Goal: Task Accomplishment & Management: Use online tool/utility

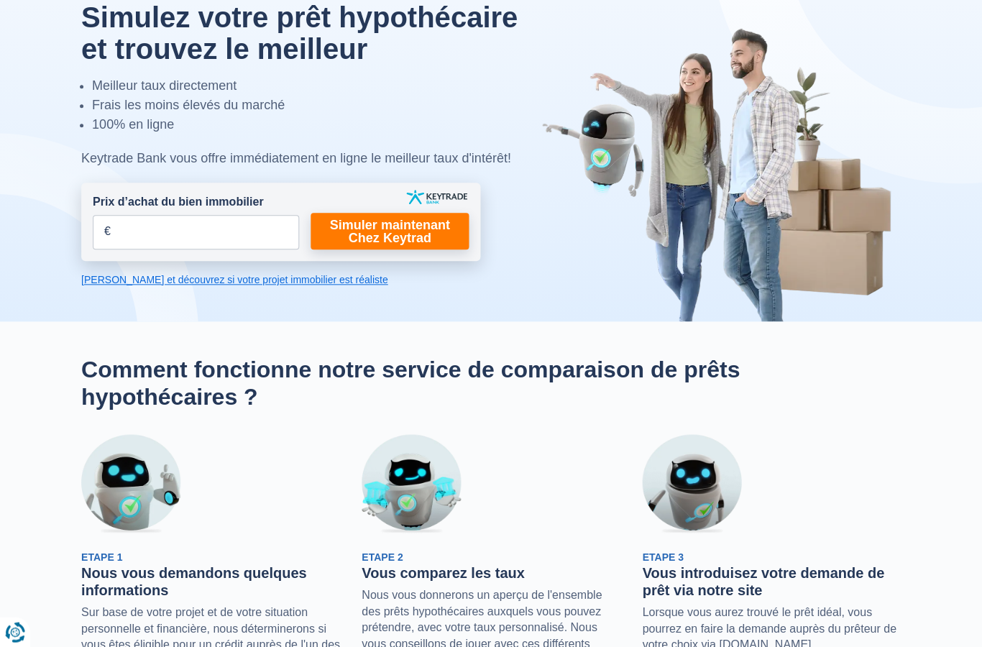
scroll to position [4, 0]
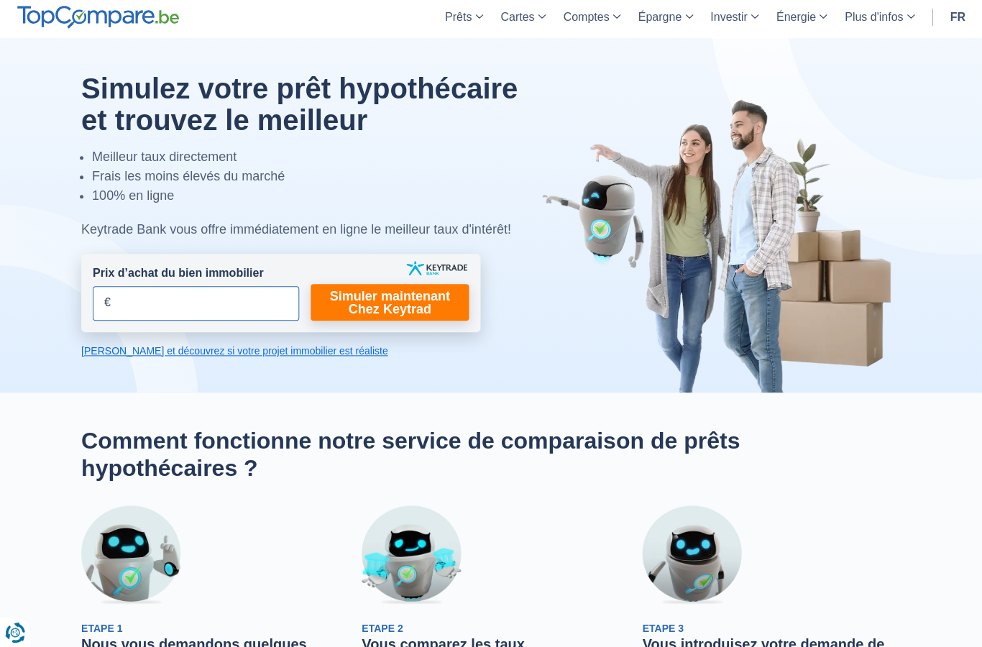
click at [203, 306] on input "Prix d’achat du bien immobilier" at bounding box center [196, 303] width 206 height 35
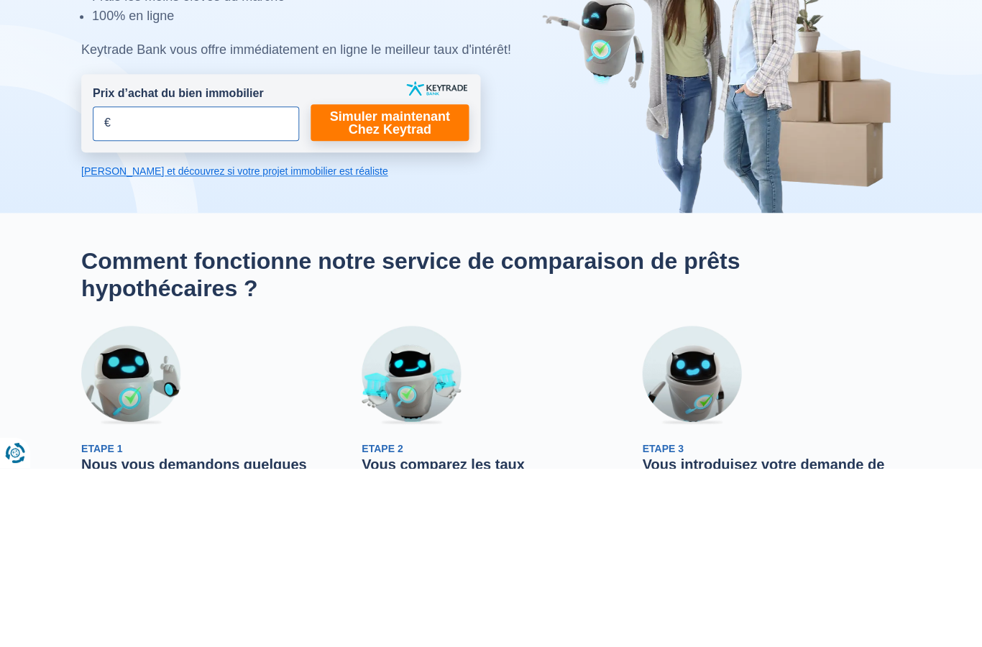
type input "2"
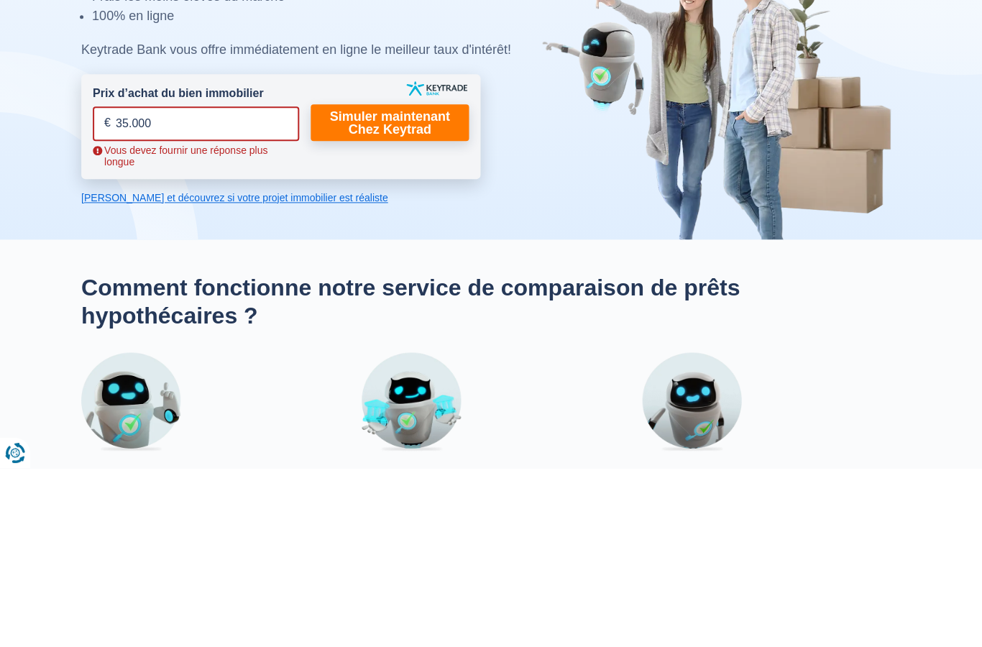
type input "350.000"
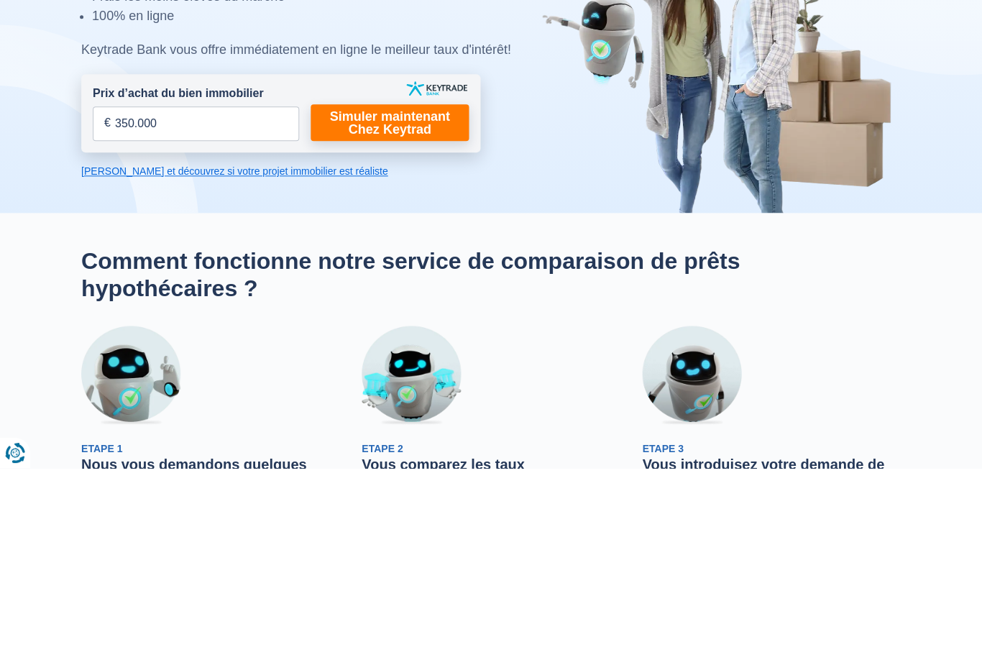
click at [423, 284] on link "Simuler maintenant Chez Keytrad" at bounding box center [390, 302] width 158 height 37
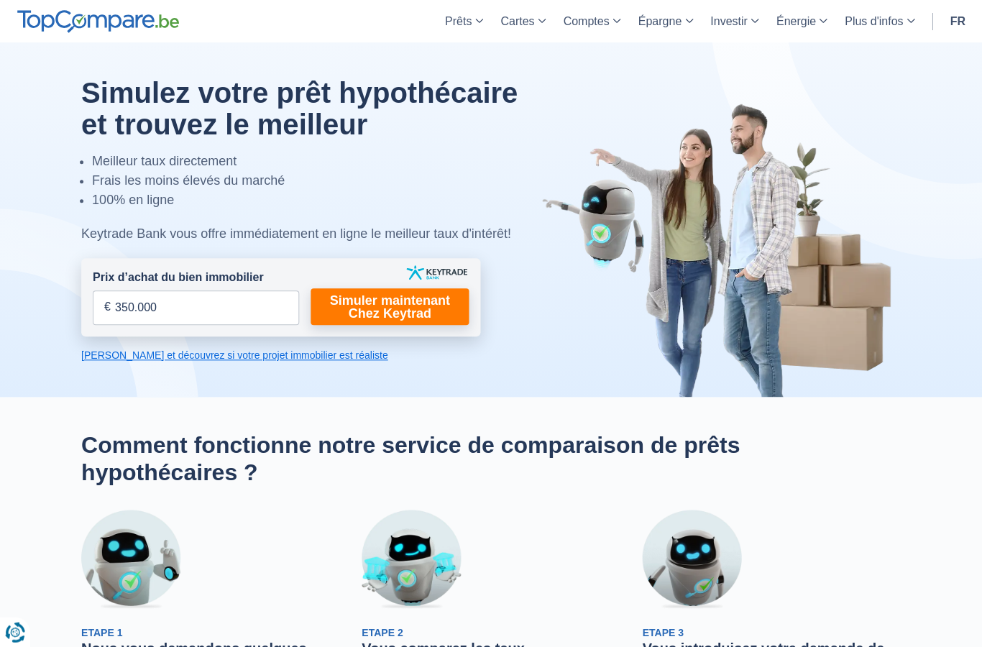
click at [438, 304] on link "Simuler maintenant Chez Keytrad" at bounding box center [390, 306] width 158 height 37
click at [387, 296] on link "Simuler maintenant Chez Keytrad" at bounding box center [390, 306] width 158 height 37
click at [316, 354] on link "[PERSON_NAME] et découvrez si votre projet immobilier est réaliste" at bounding box center [280, 355] width 399 height 14
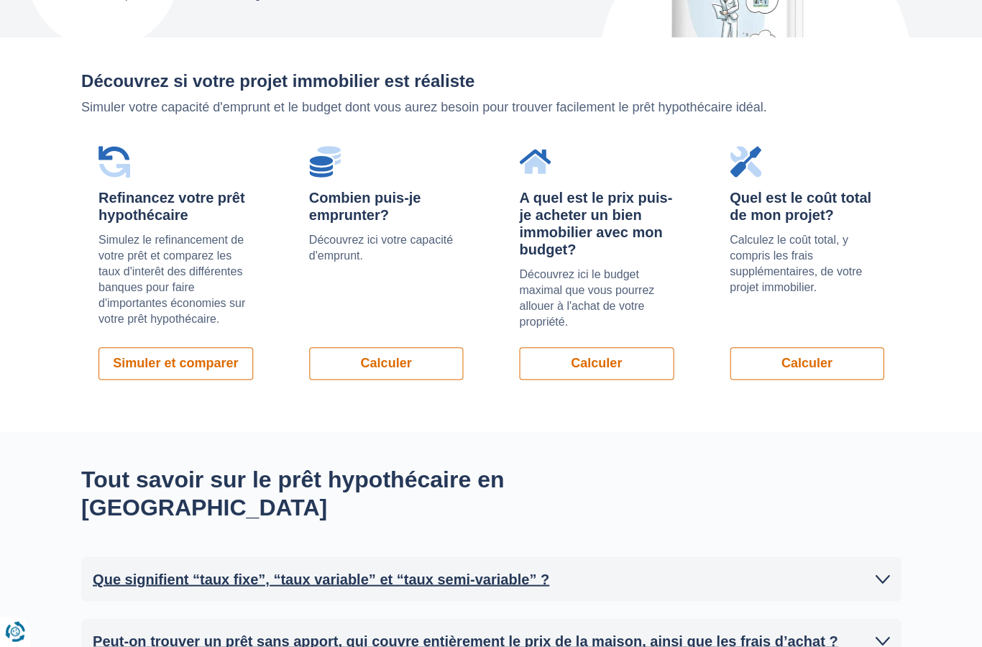
scroll to position [1015, 0]
